Goal: Find contact information: Obtain details needed to contact an individual or organization

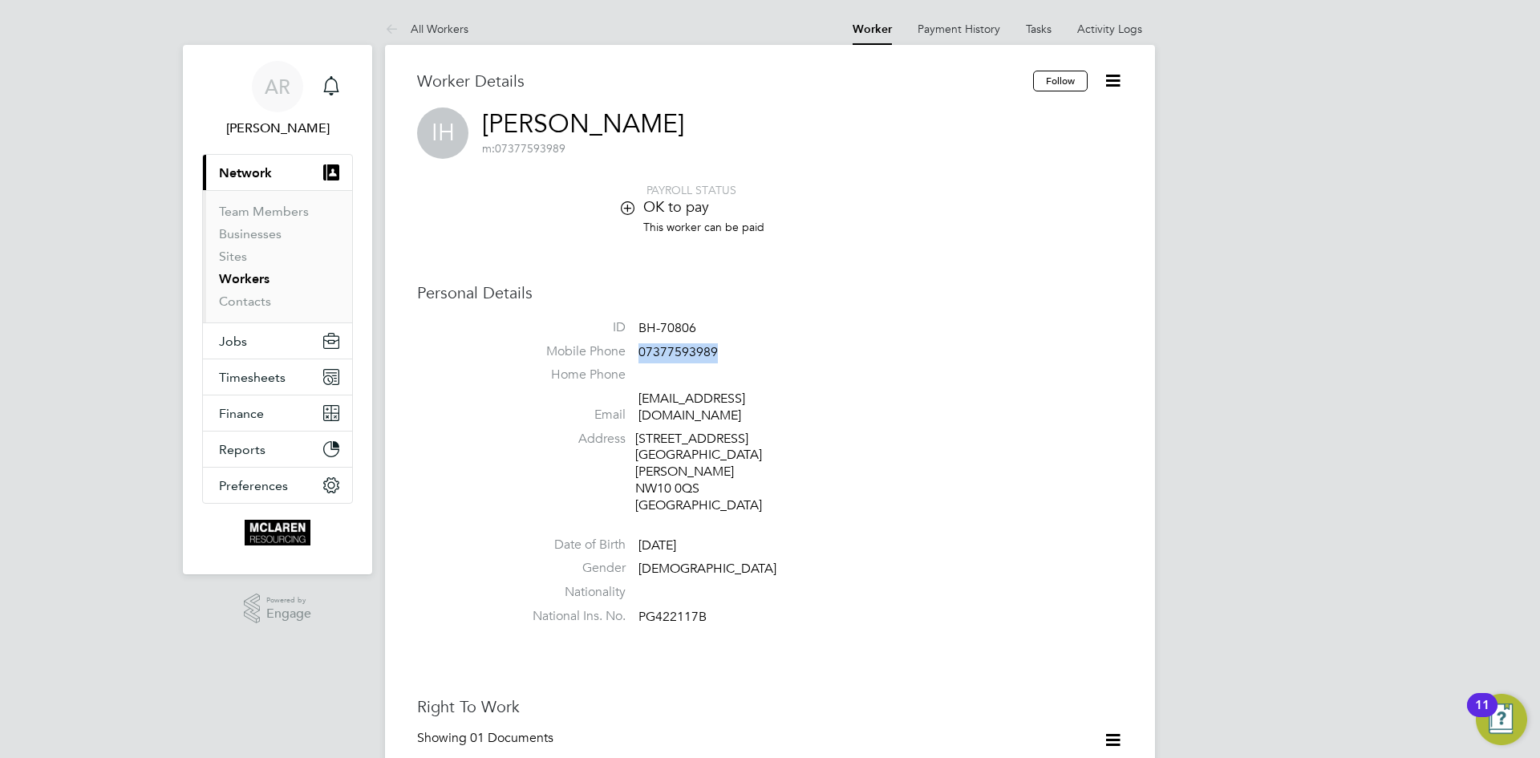
click at [226, 281] on link "Workers" at bounding box center [244, 278] width 51 height 15
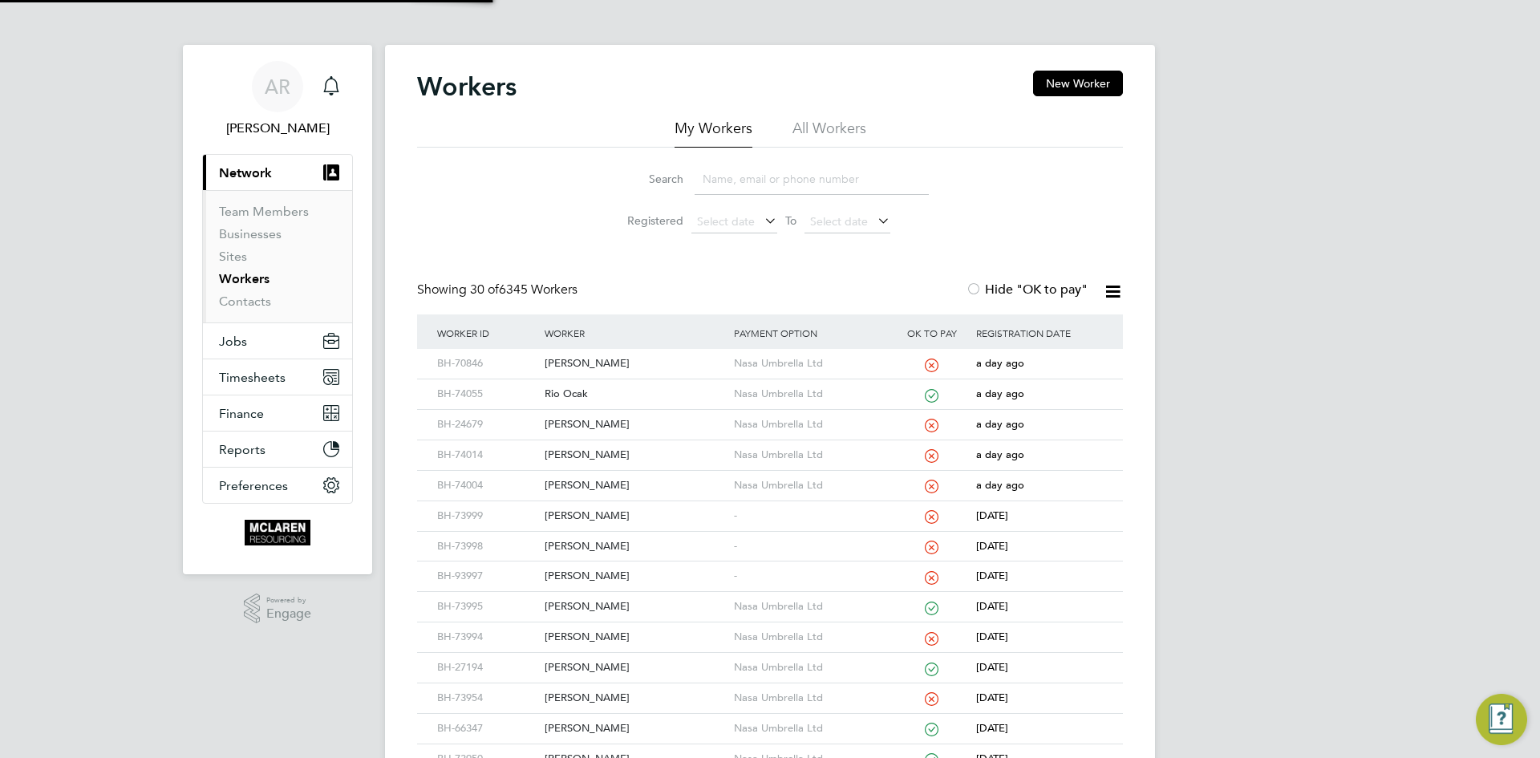
click at [743, 183] on input at bounding box center [812, 179] width 234 height 31
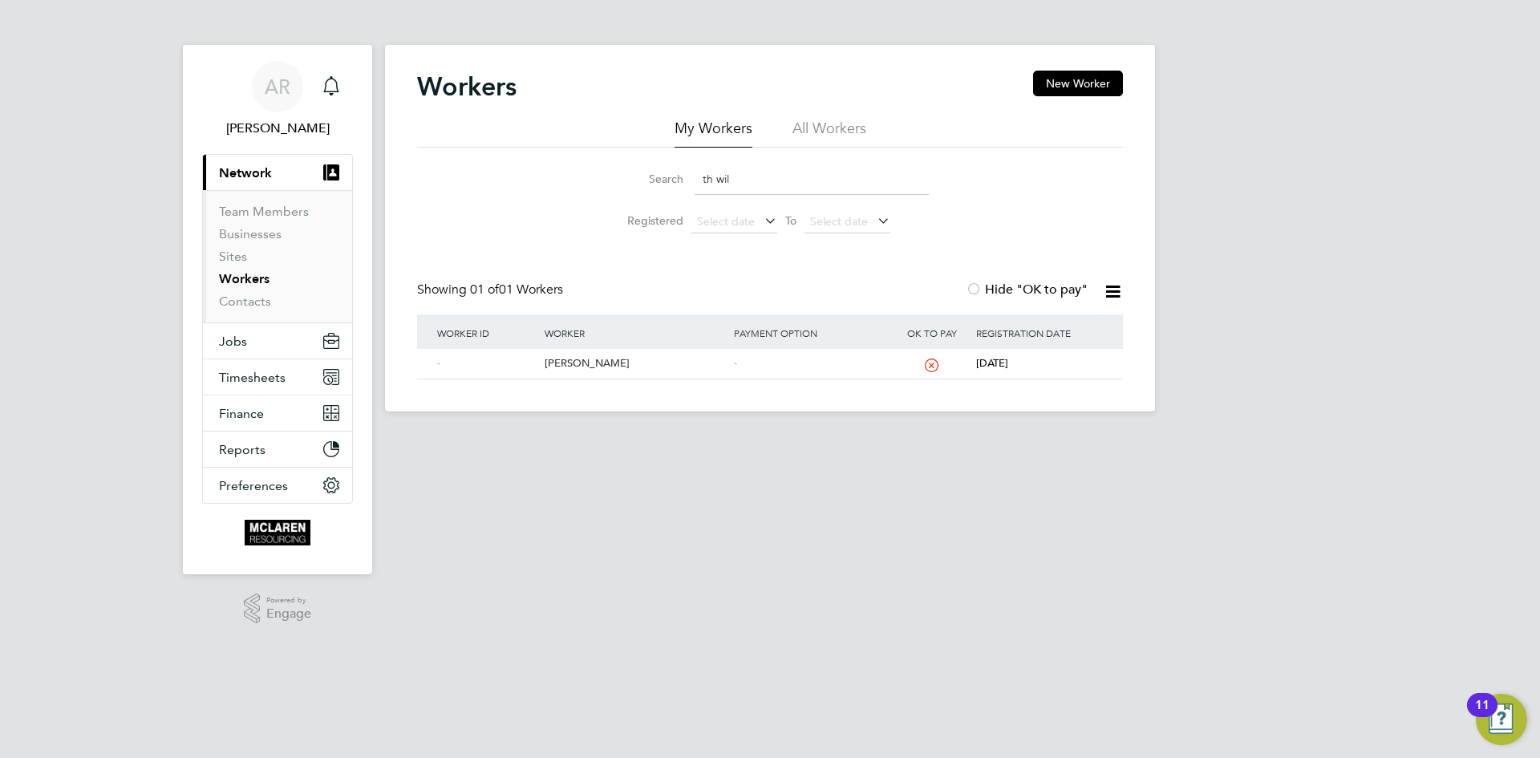
drag, startPoint x: 735, startPoint y: 402, endPoint x: 629, endPoint y: 448, distance: 115.3
click at [629, 437] on html "AR Arek Roziewicz Notifications Applications: Current page: Network Team Member…" at bounding box center [770, 218] width 1540 height 437
click at [581, 360] on div "Thomas Willy" at bounding box center [635, 364] width 189 height 30
drag, startPoint x: 793, startPoint y: 183, endPoint x: 608, endPoint y: 146, distance: 189.0
click at [608, 146] on div "My Workers All Workers Search th wil Registered Select date To Select date" at bounding box center [770, 180] width 706 height 123
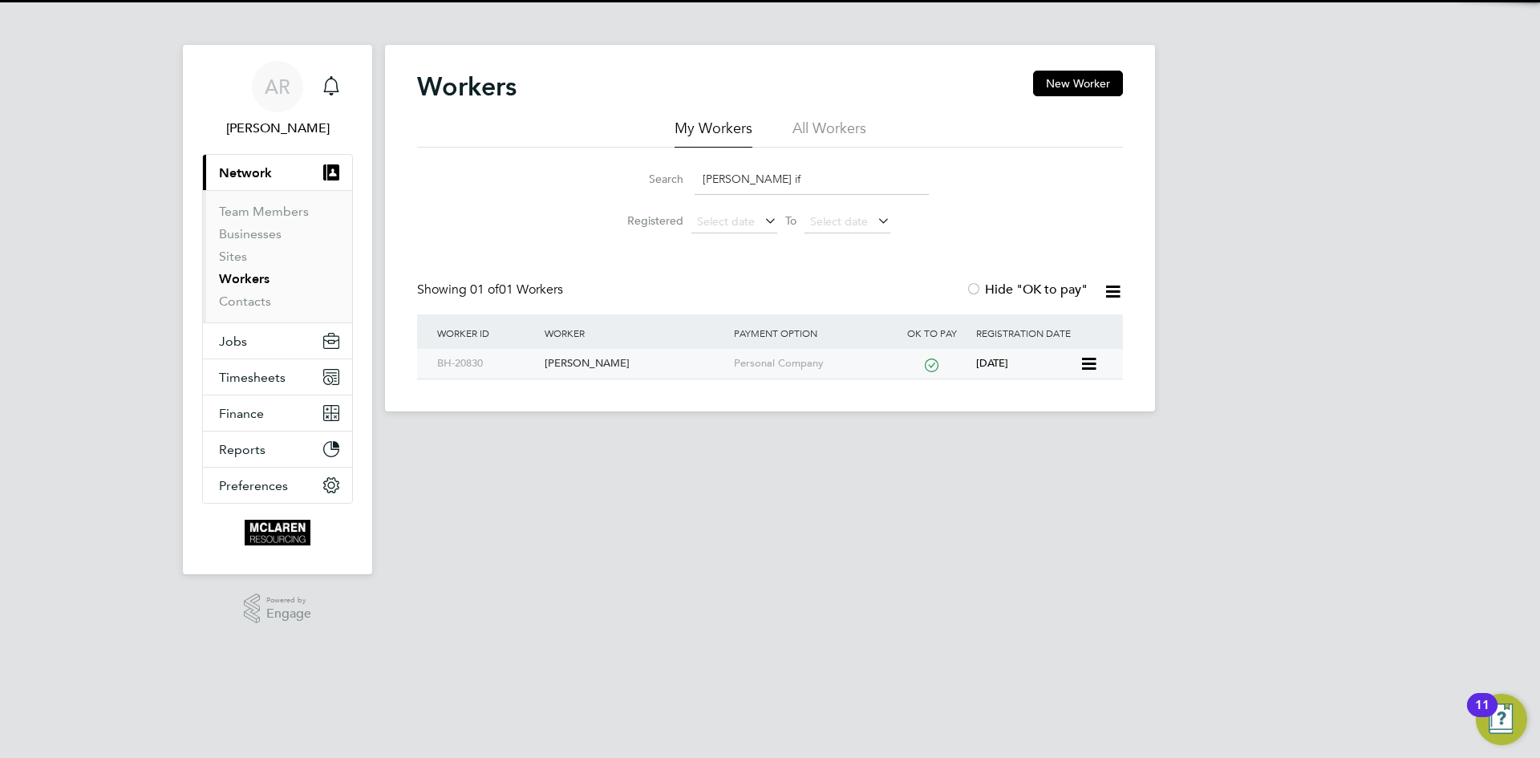
type input "marce if"
click at [574, 367] on div "[PERSON_NAME]" at bounding box center [635, 364] width 189 height 30
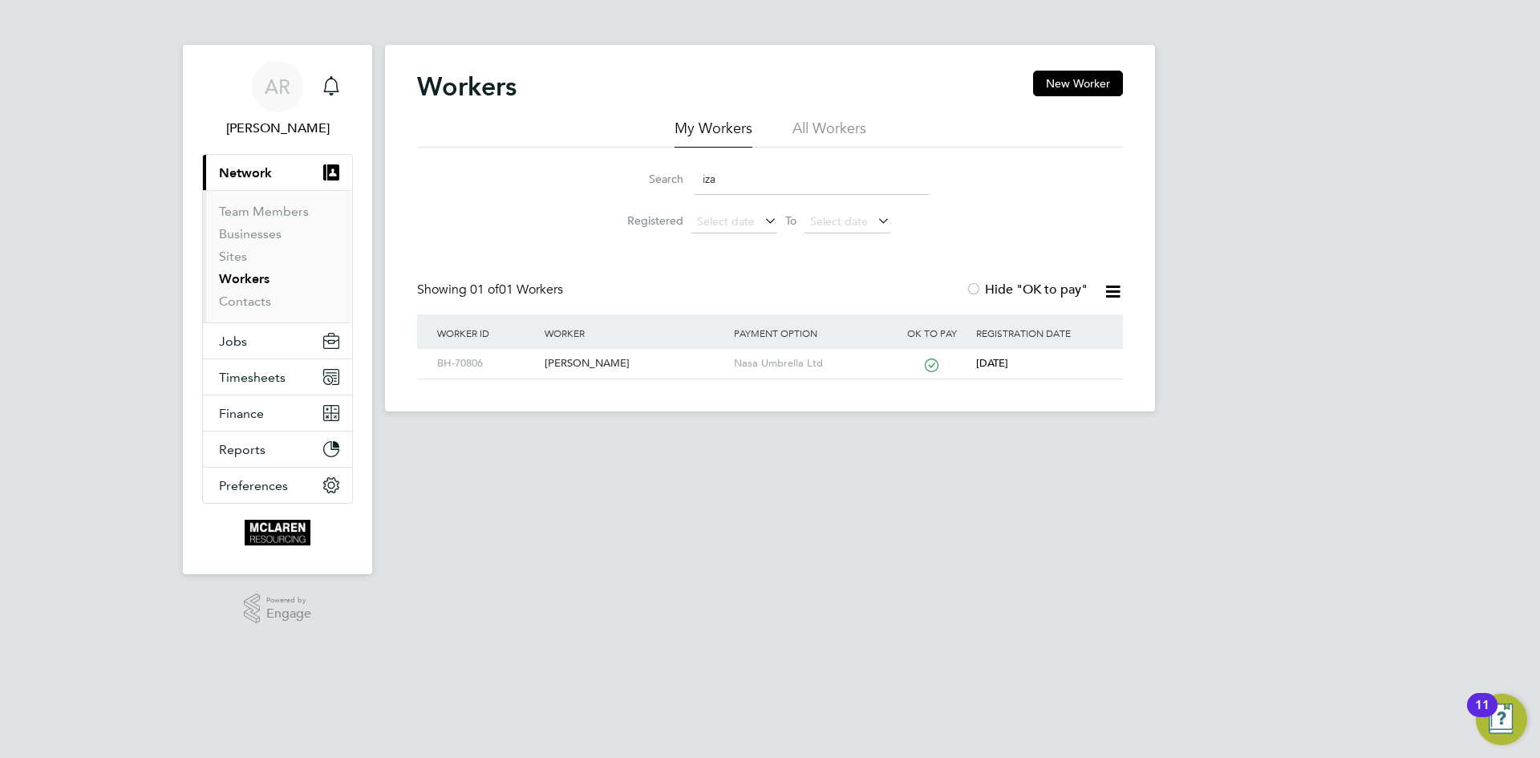
drag, startPoint x: 241, startPoint y: 272, endPoint x: 737, endPoint y: 239, distance: 497.7
click at [241, 272] on link "Workers" at bounding box center [244, 278] width 51 height 15
drag, startPoint x: 727, startPoint y: 176, endPoint x: 561, endPoint y: 153, distance: 167.7
click at [561, 153] on div "Search iza Registered Select date To Select date" at bounding box center [770, 195] width 706 height 94
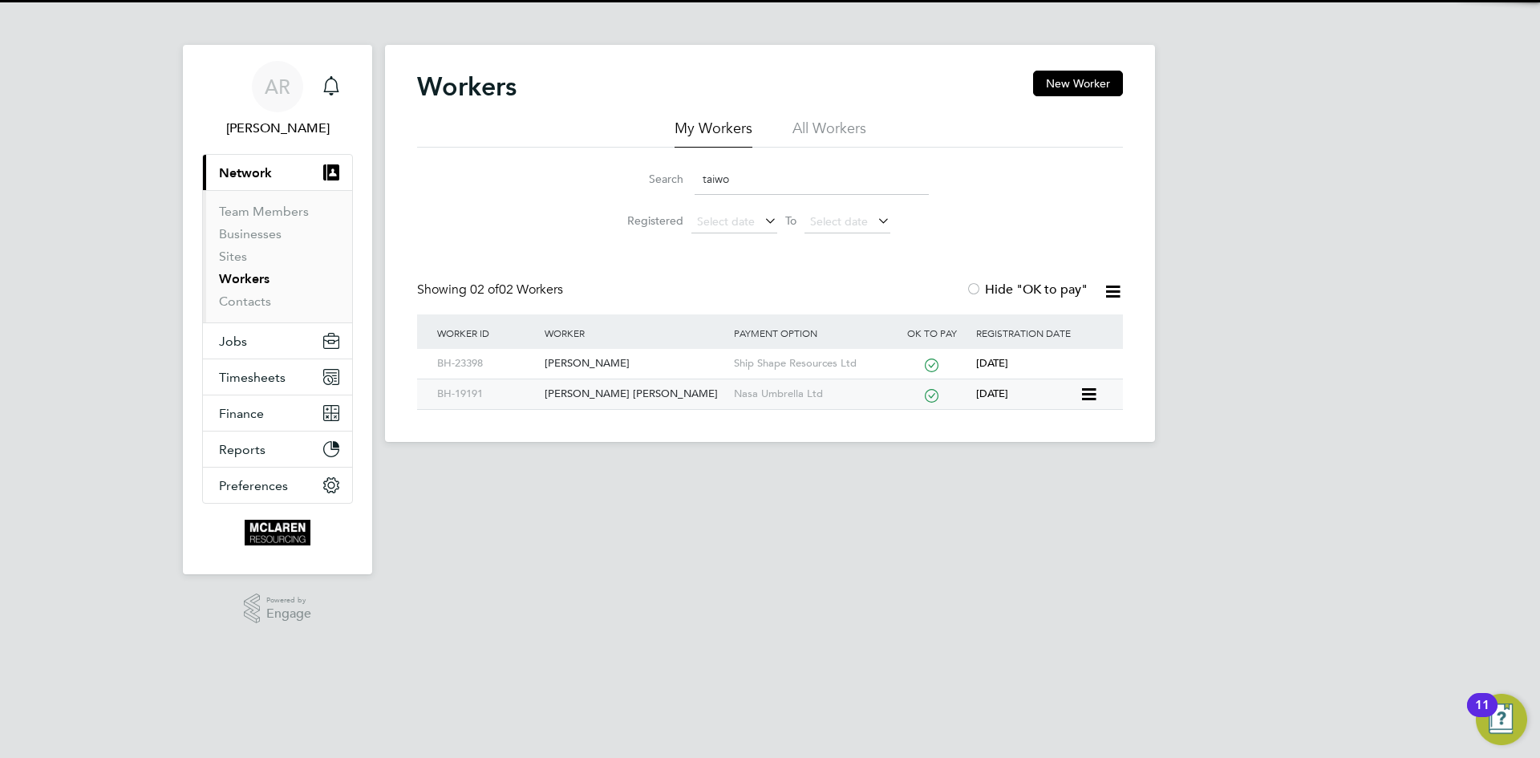
type input "taiwo"
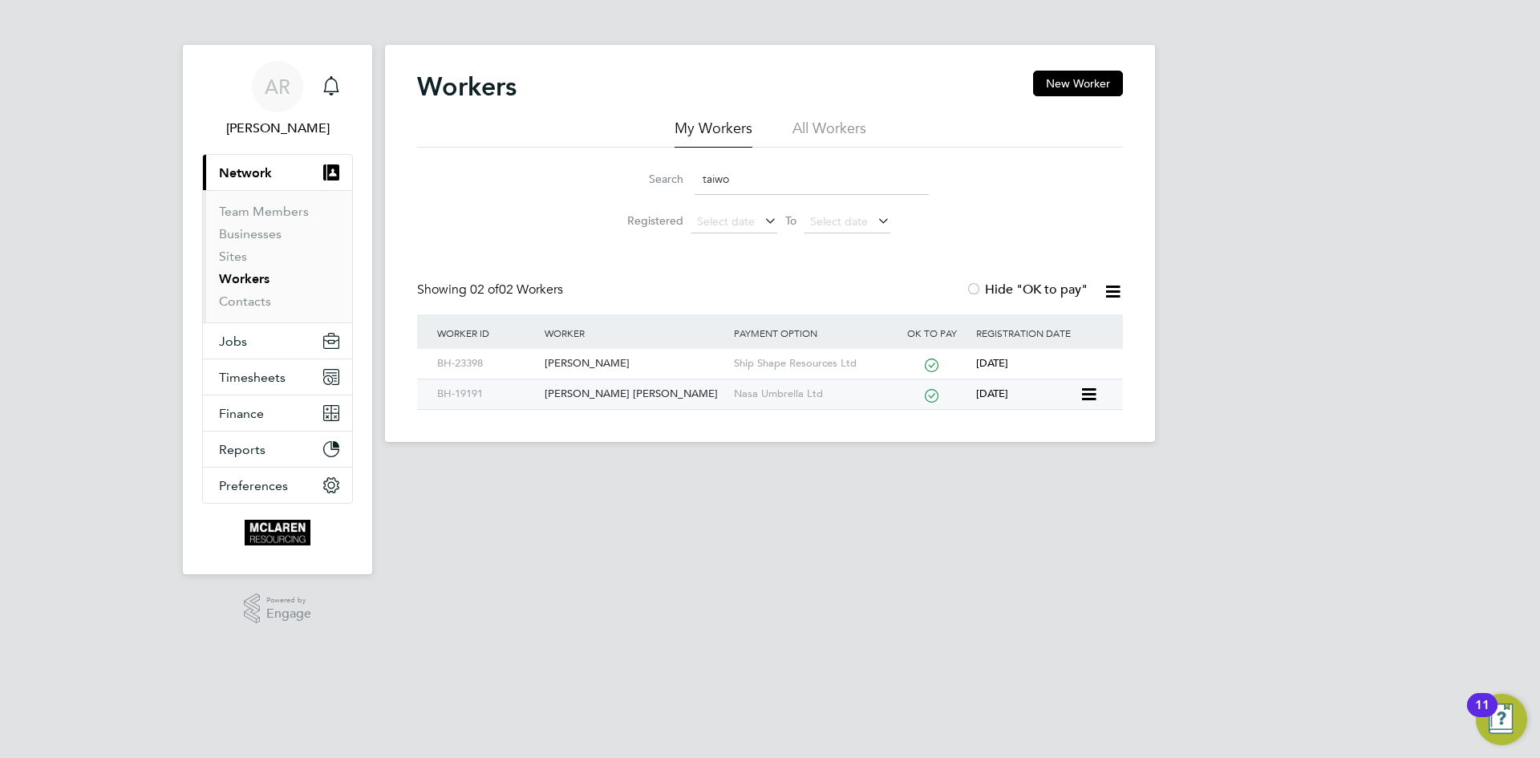
click at [605, 392] on div "Taiwo Olumide Dosunmu" at bounding box center [635, 394] width 189 height 30
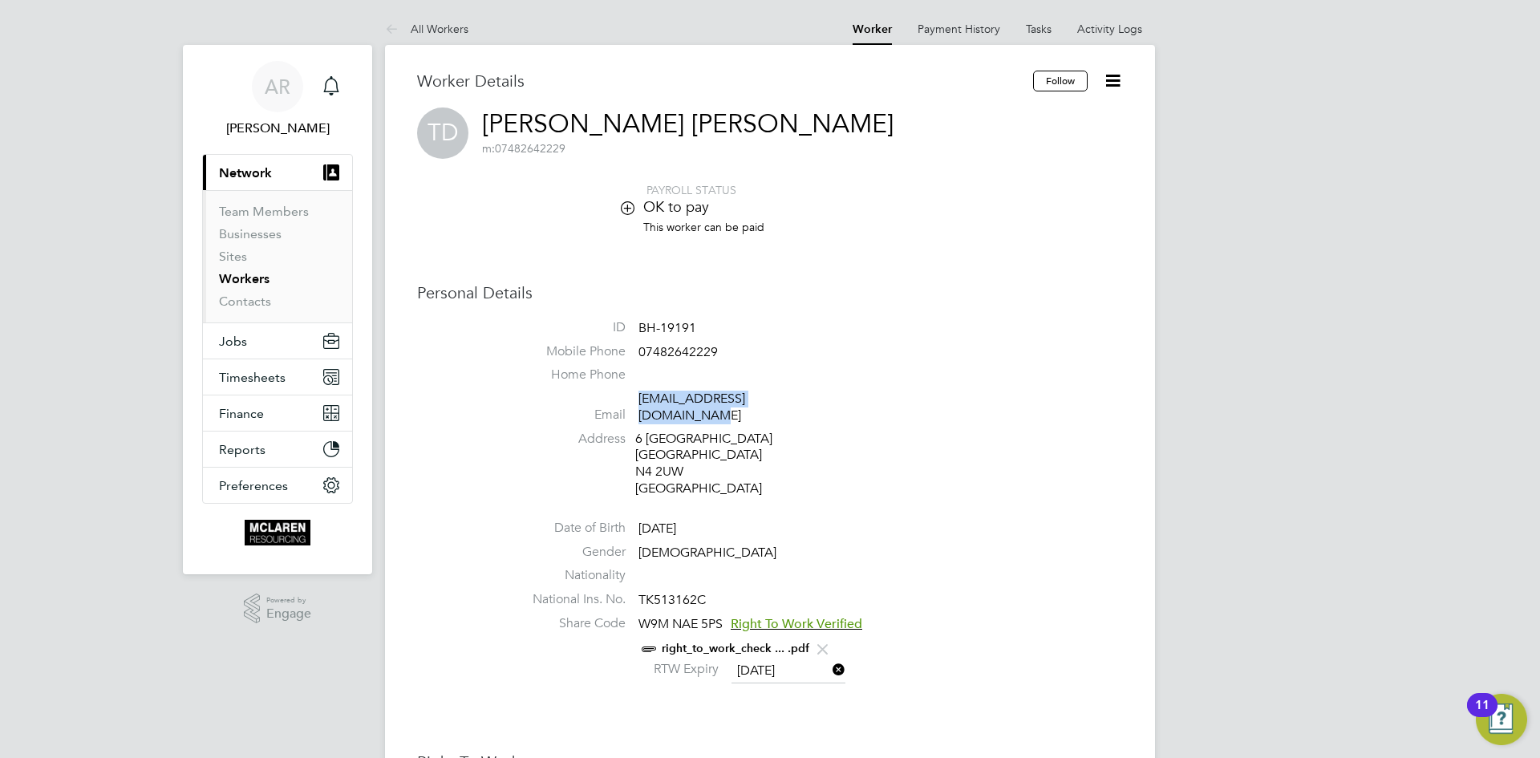
drag, startPoint x: 839, startPoint y: 400, endPoint x: 639, endPoint y: 398, distance: 199.8
click at [639, 398] on li "Email taiwodosunmu2015@gmail.com" at bounding box center [818, 410] width 610 height 39
copy link "taiwodosunmu2015@gmail.com"
click at [255, 282] on link "Workers" at bounding box center [244, 278] width 51 height 15
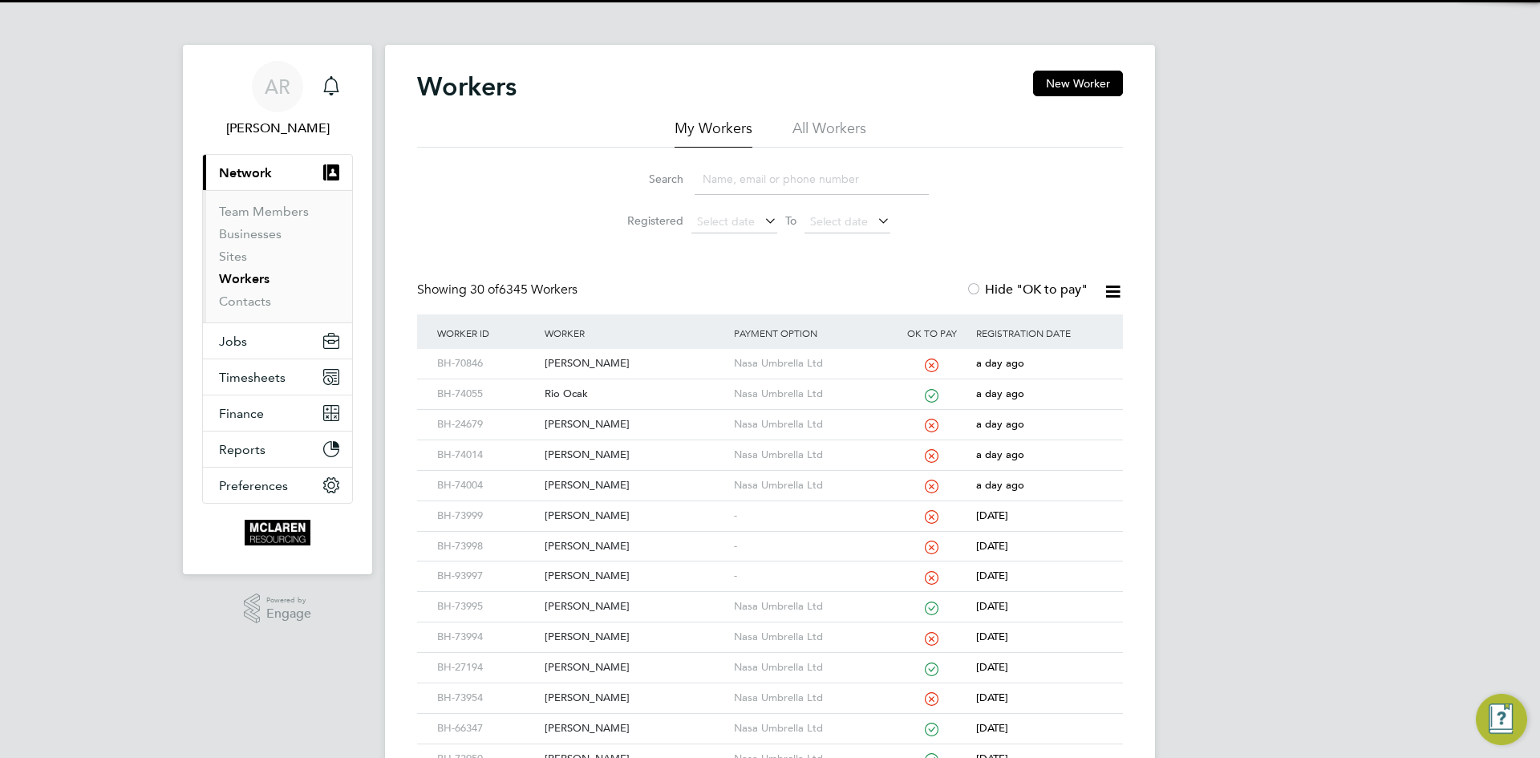
click at [716, 173] on input at bounding box center [812, 179] width 234 height 31
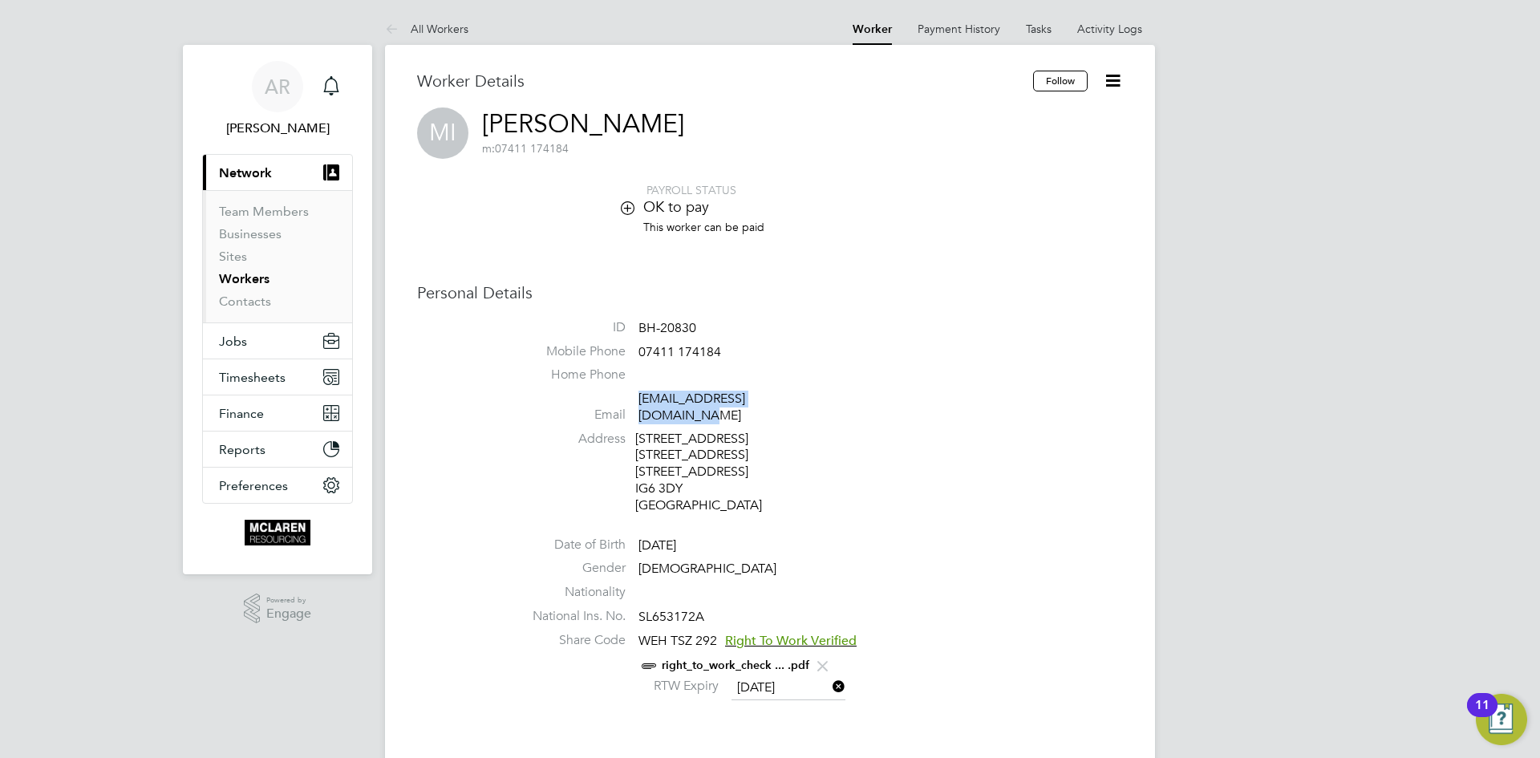
drag, startPoint x: 822, startPoint y: 396, endPoint x: 642, endPoint y: 404, distance: 180.7
click at [642, 404] on li "Email [EMAIL_ADDRESS][DOMAIN_NAME]" at bounding box center [818, 410] width 610 height 39
copy link "[EMAIL_ADDRESS][DOMAIN_NAME]"
